Goal: Information Seeking & Learning: Learn about a topic

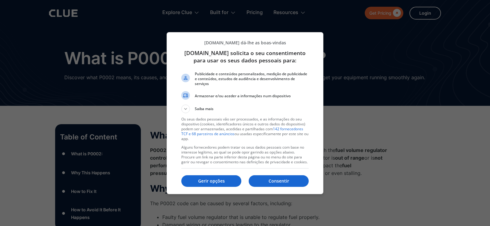
click at [215, 175] on div "Consentir Gerir opções" at bounding box center [244, 181] width 127 height 21
click at [216, 177] on button "Gerir opções" at bounding box center [211, 181] width 60 height 12
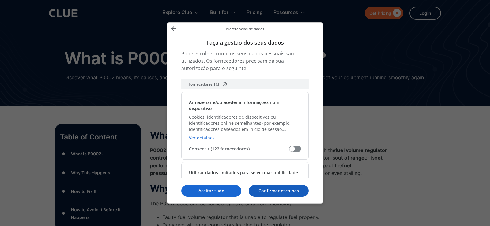
click at [268, 193] on p "Confirmar escolhas" at bounding box center [279, 191] width 60 height 6
